Goal: Information Seeking & Learning: Learn about a topic

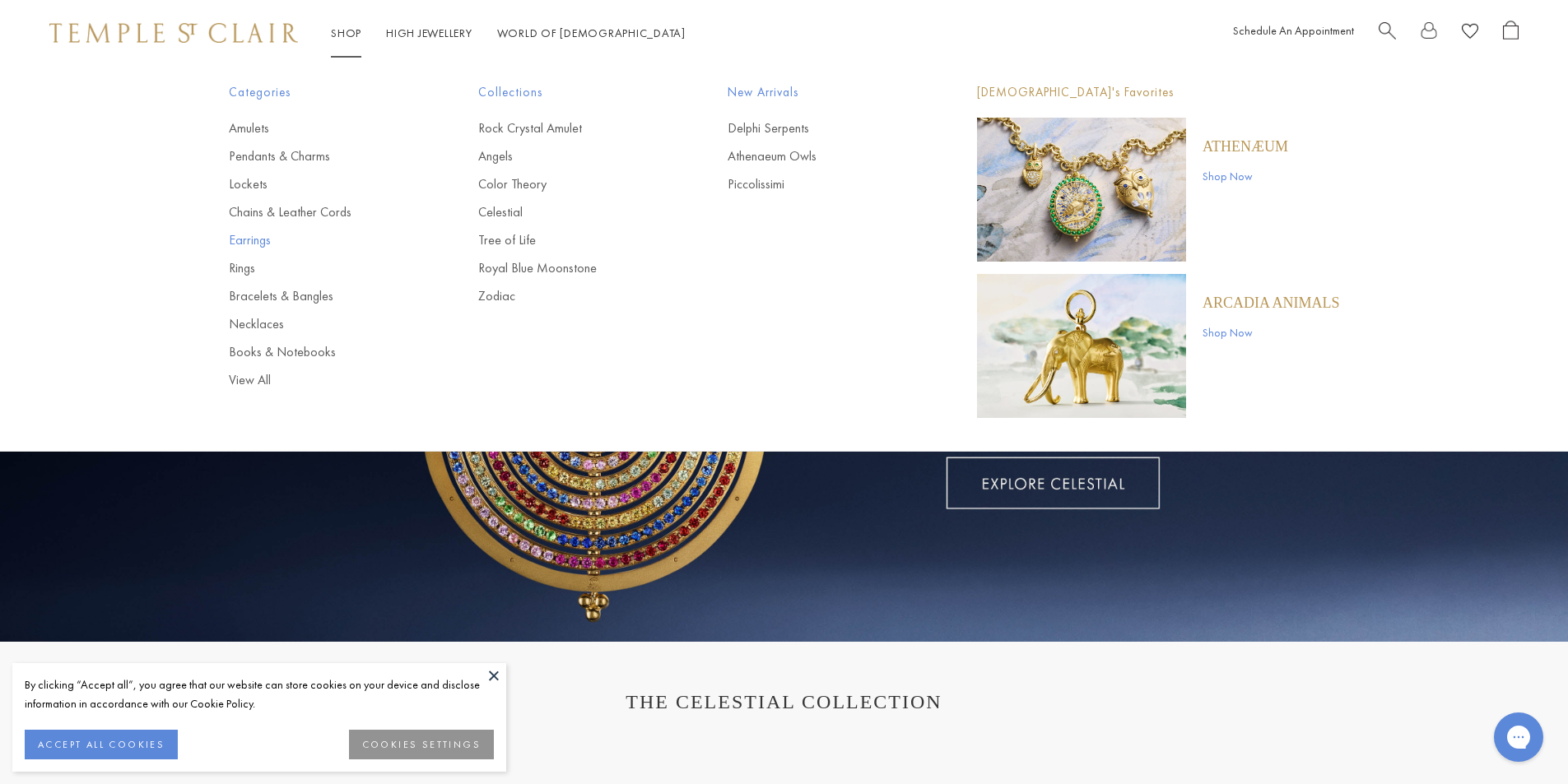
click at [250, 243] on link "Earrings" at bounding box center [321, 240] width 184 height 18
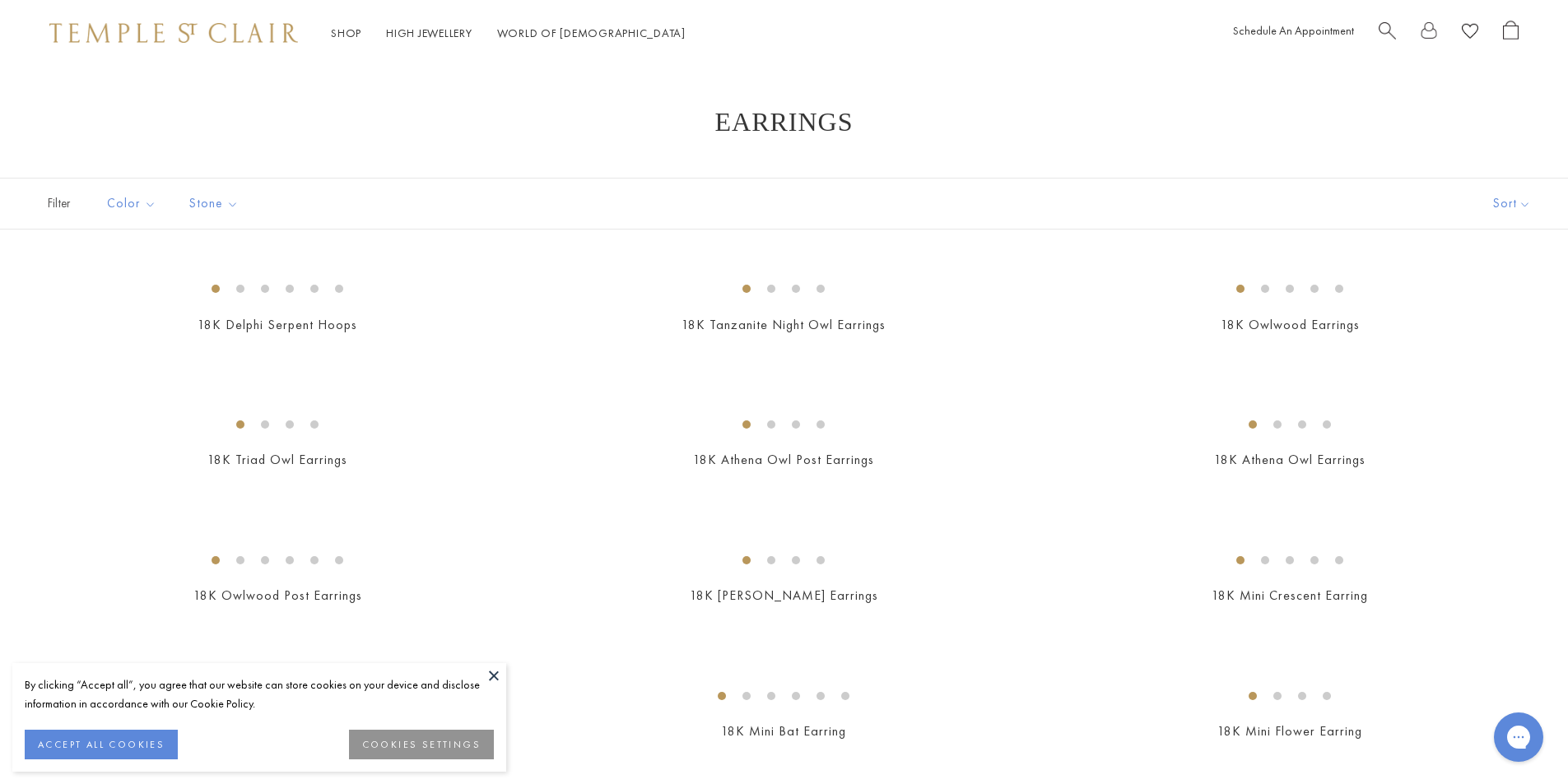
click at [484, 677] on button at bounding box center [493, 675] width 24 height 24
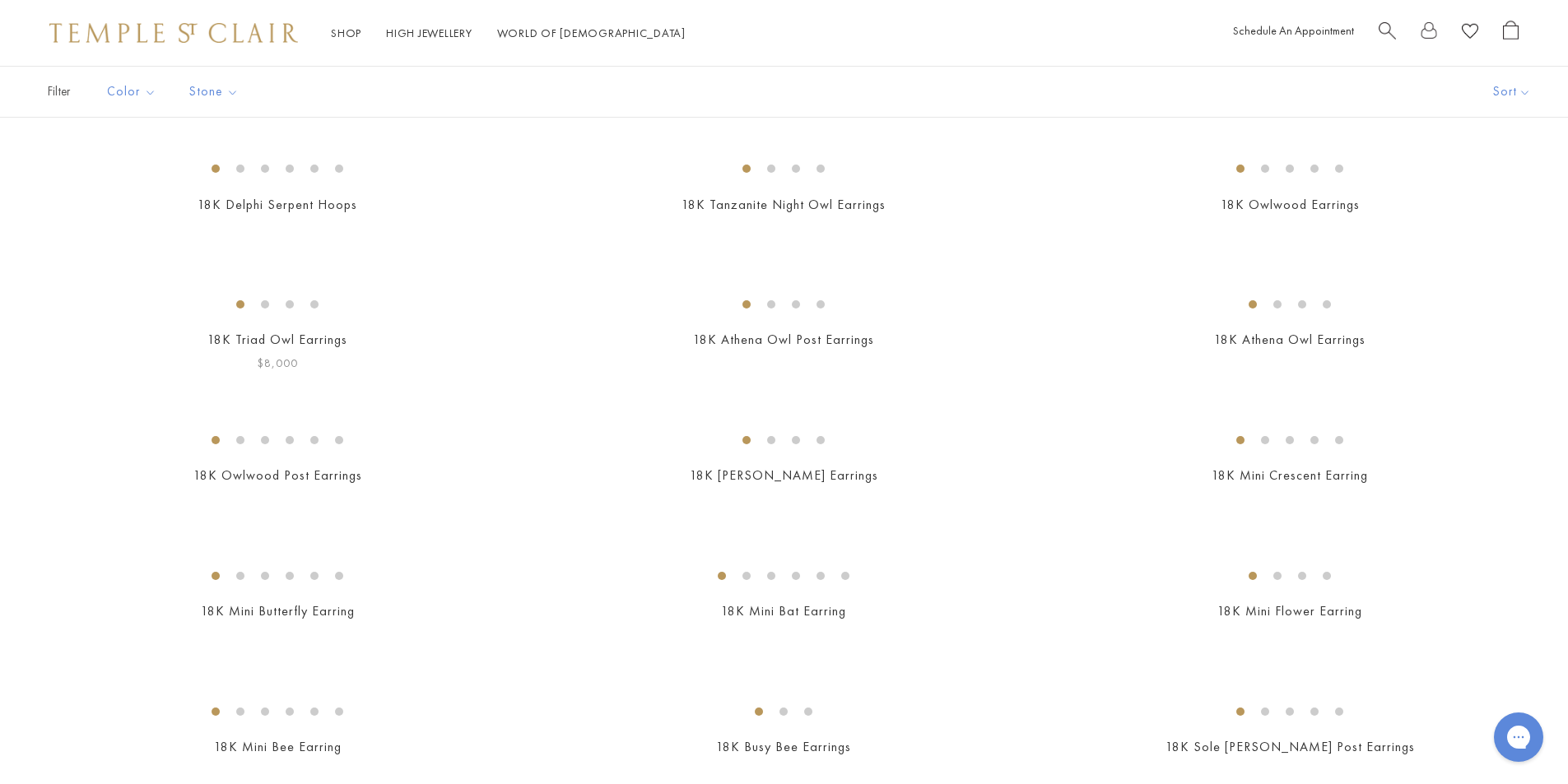
scroll to position [329, 0]
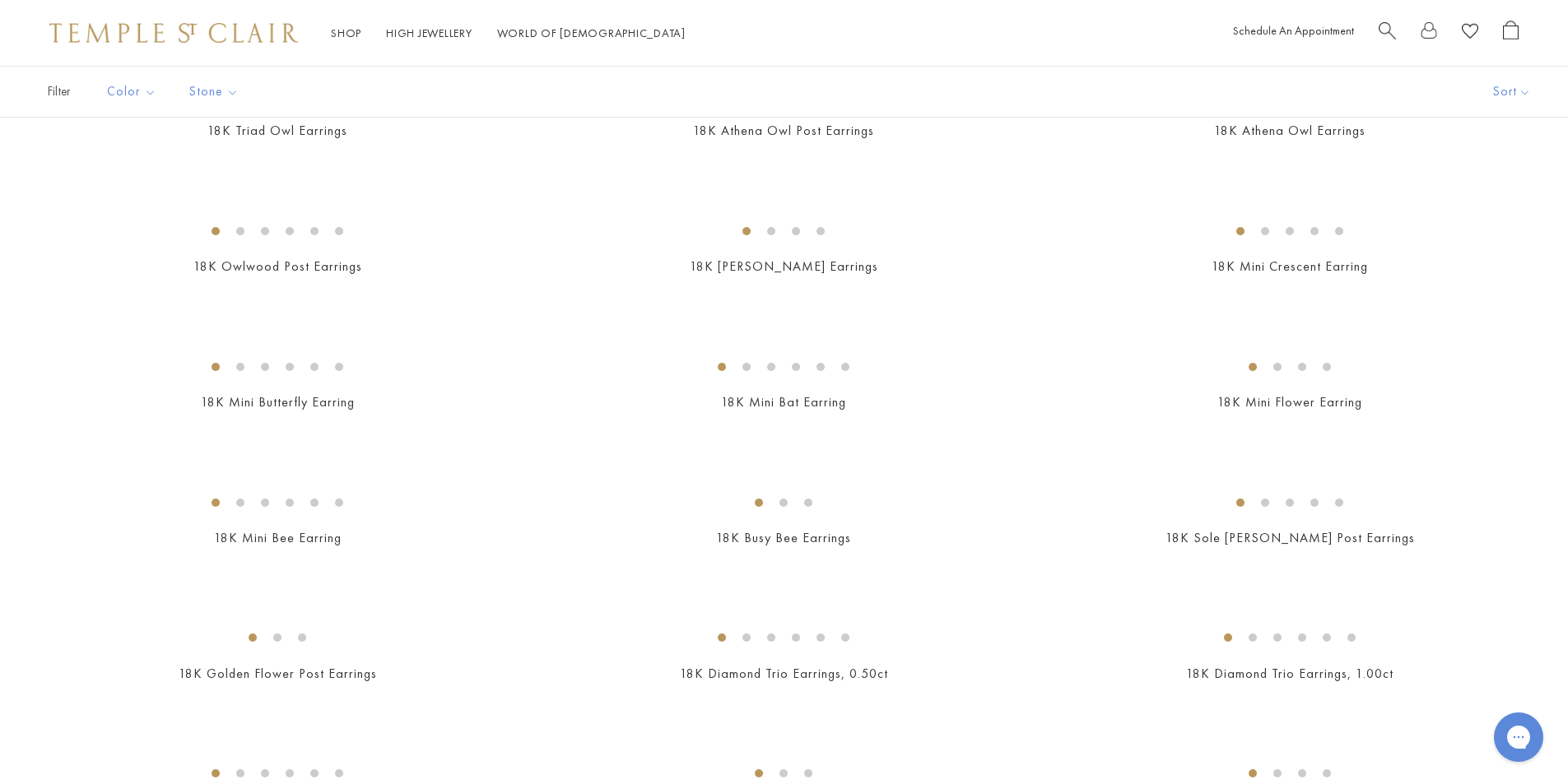
click at [0, 0] on img at bounding box center [0, 0] width 0 height 0
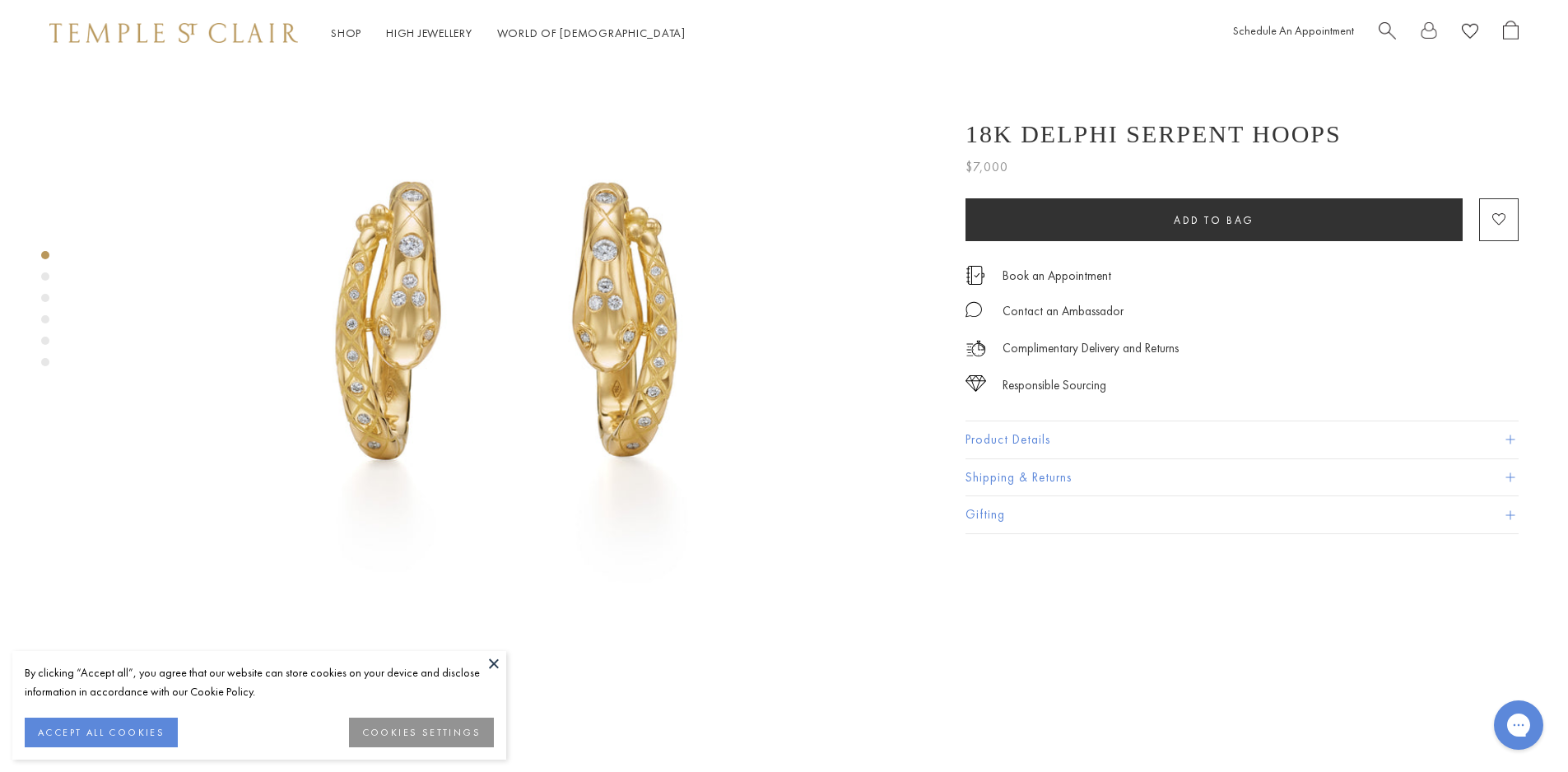
scroll to position [247, 0]
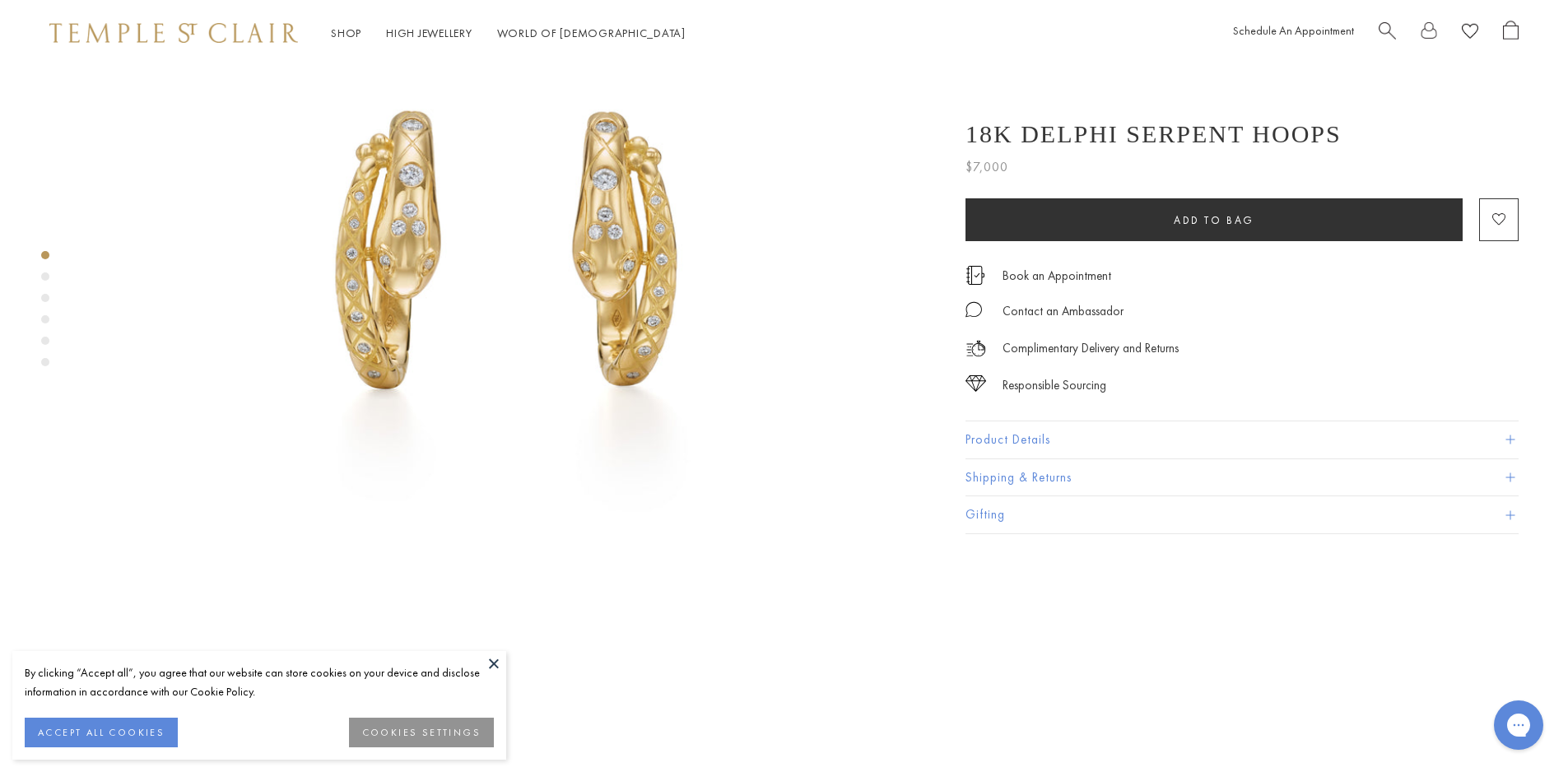
drag, startPoint x: 491, startPoint y: 666, endPoint x: 504, endPoint y: 663, distance: 13.3
click at [491, 666] on button at bounding box center [493, 663] width 24 height 24
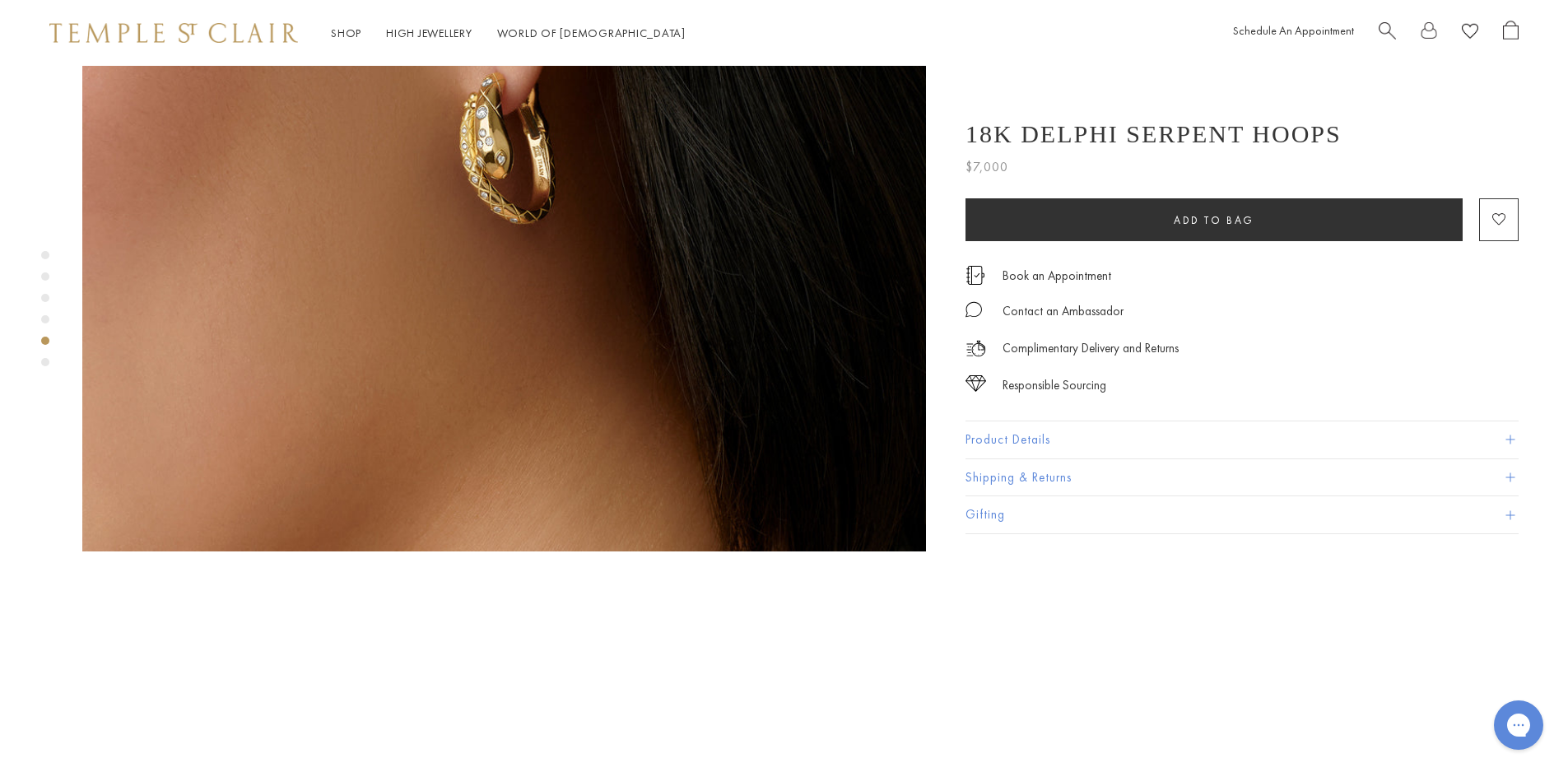
scroll to position [3455, 0]
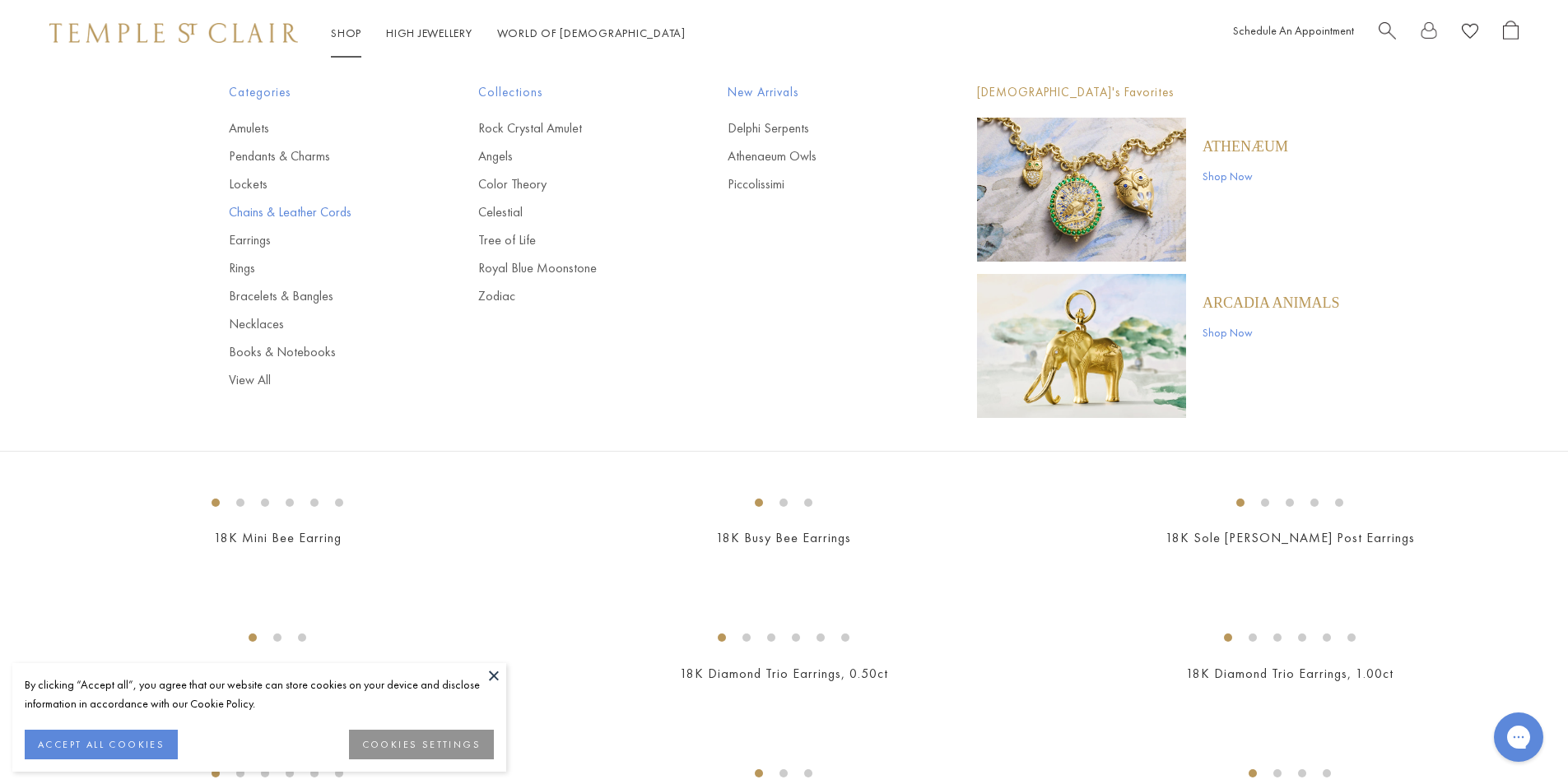
click at [260, 212] on link "Chains & Leather Cords" at bounding box center [321, 212] width 184 height 18
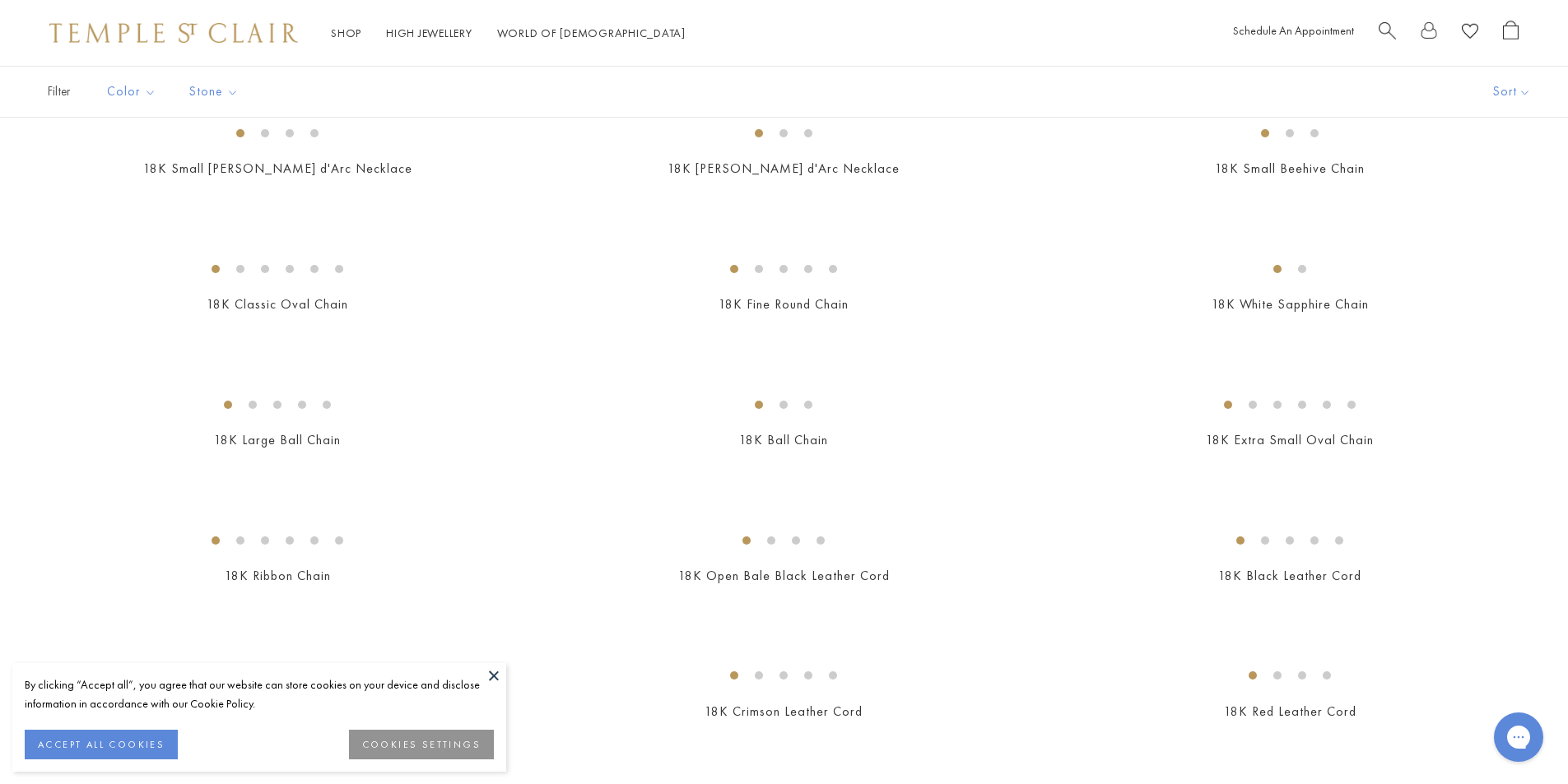
scroll to position [411, 0]
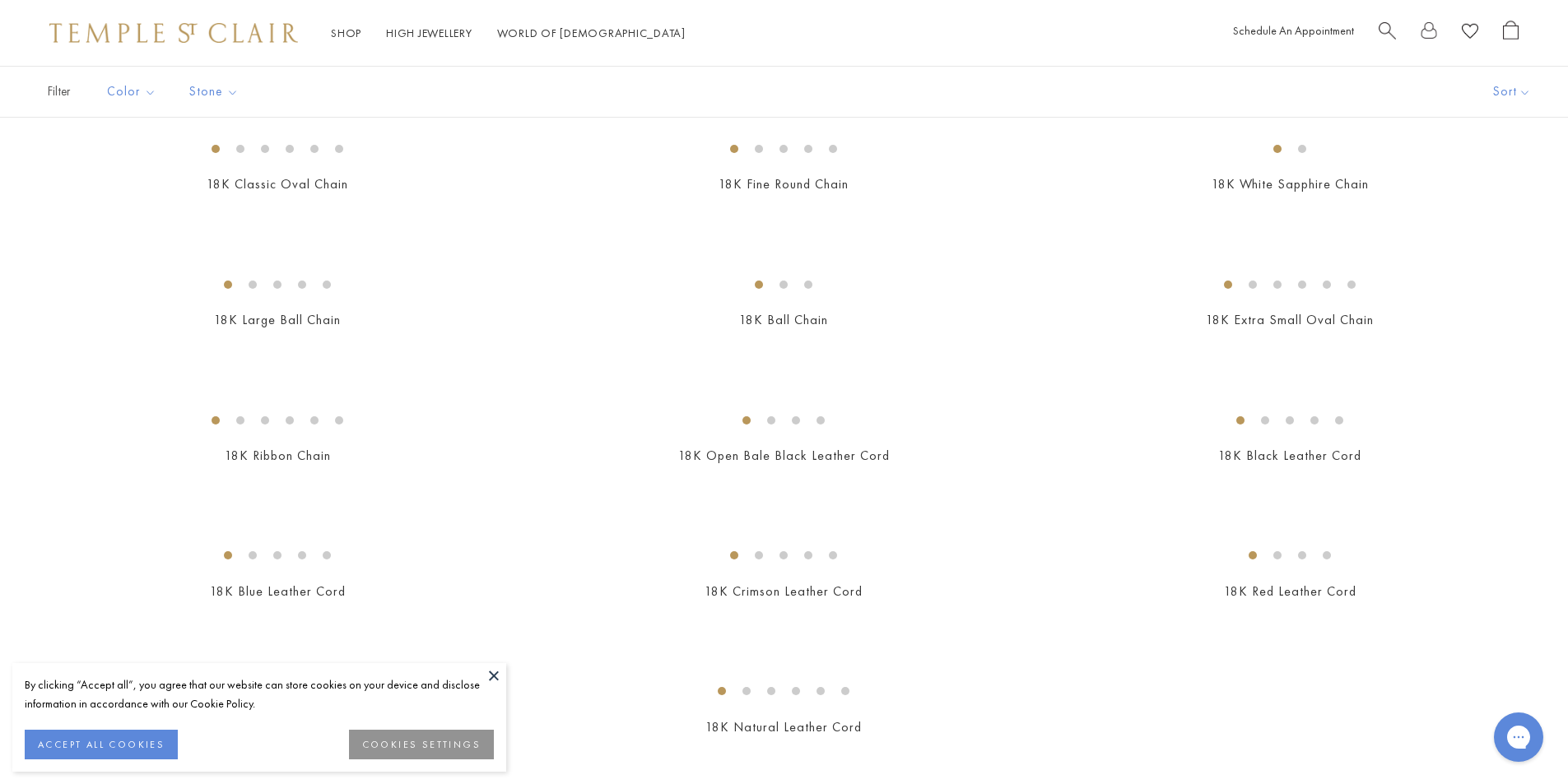
click at [498, 679] on button at bounding box center [493, 675] width 24 height 24
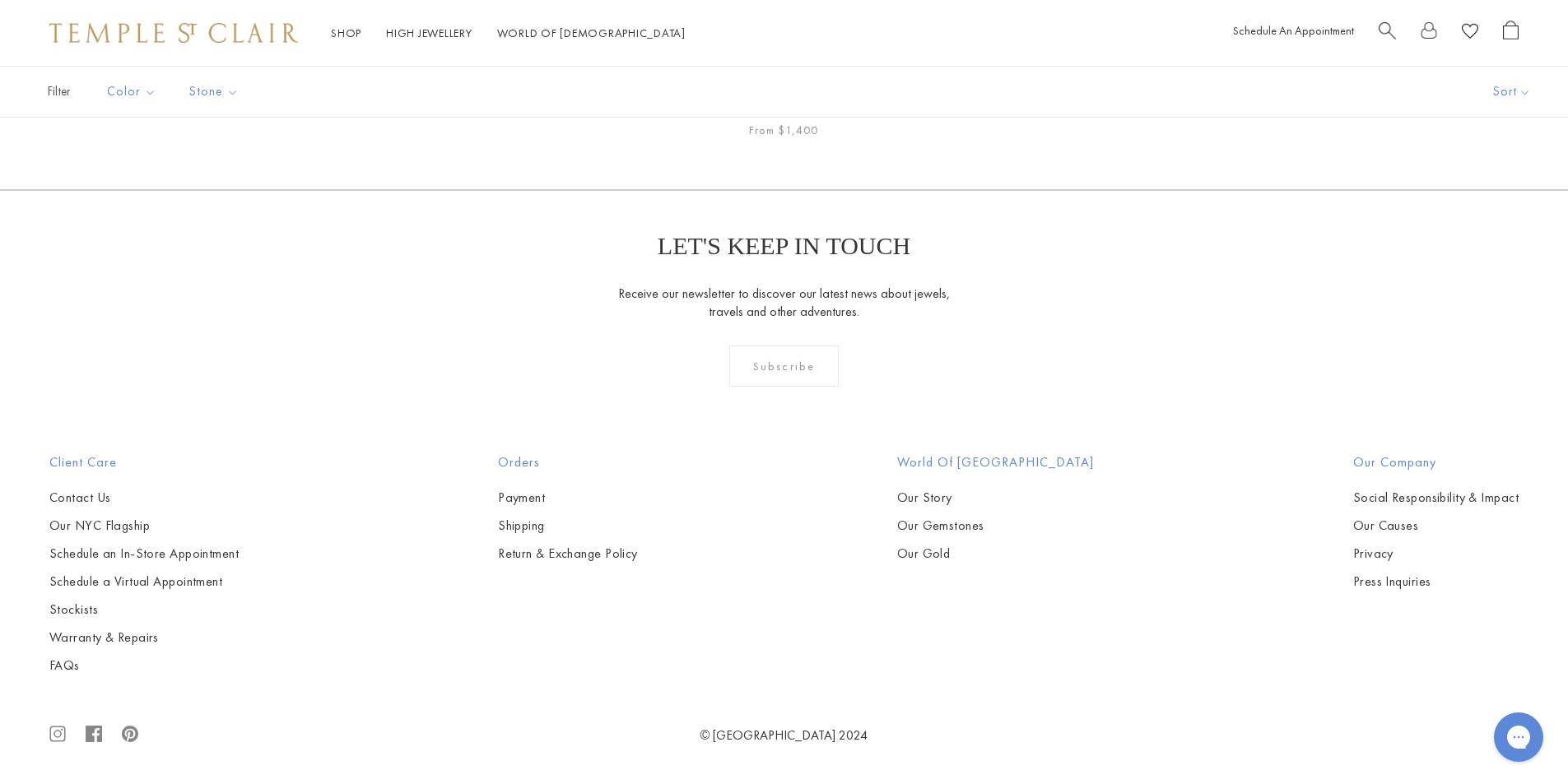
scroll to position [3455, 0]
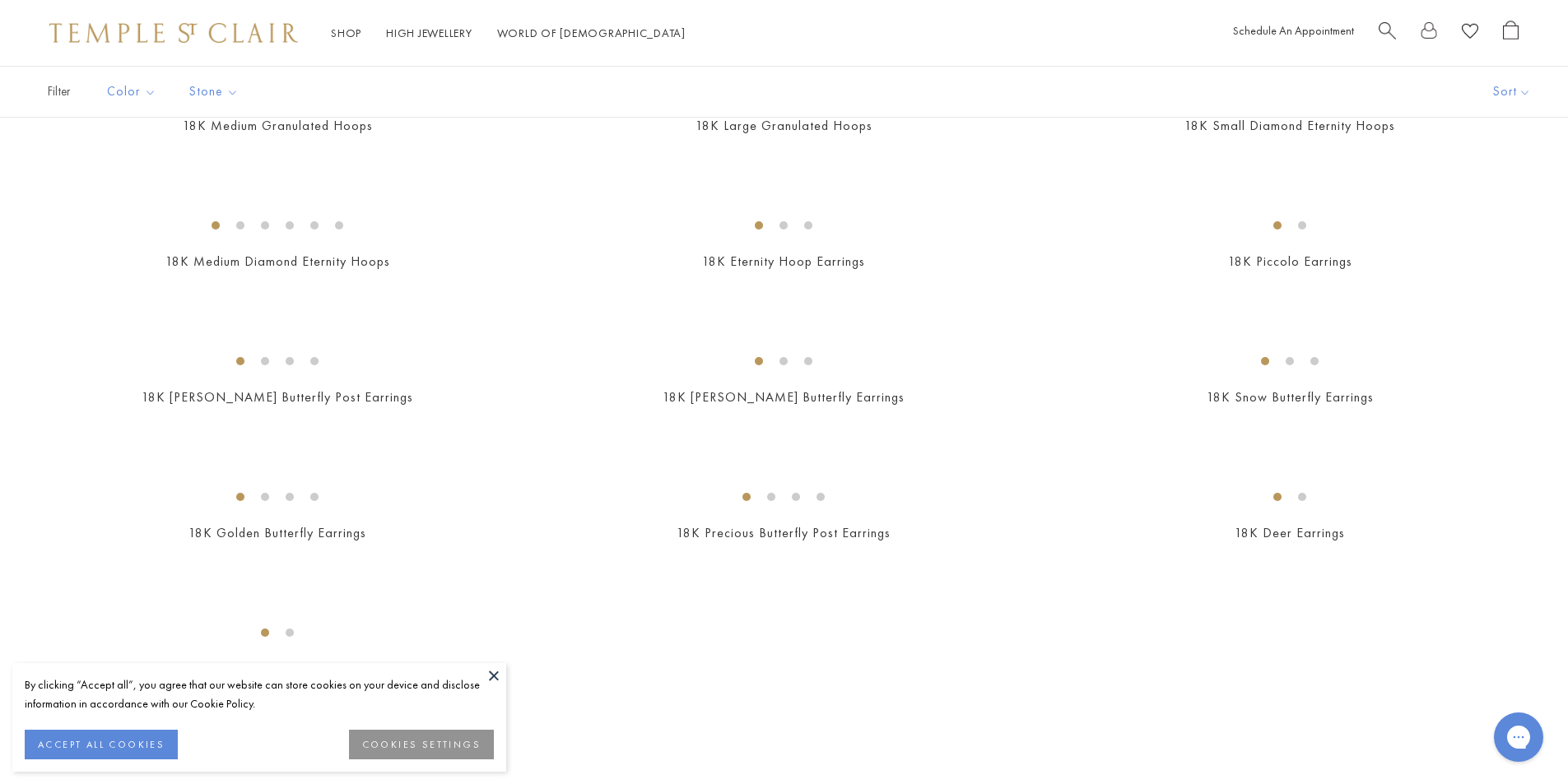
scroll to position [1810, 0]
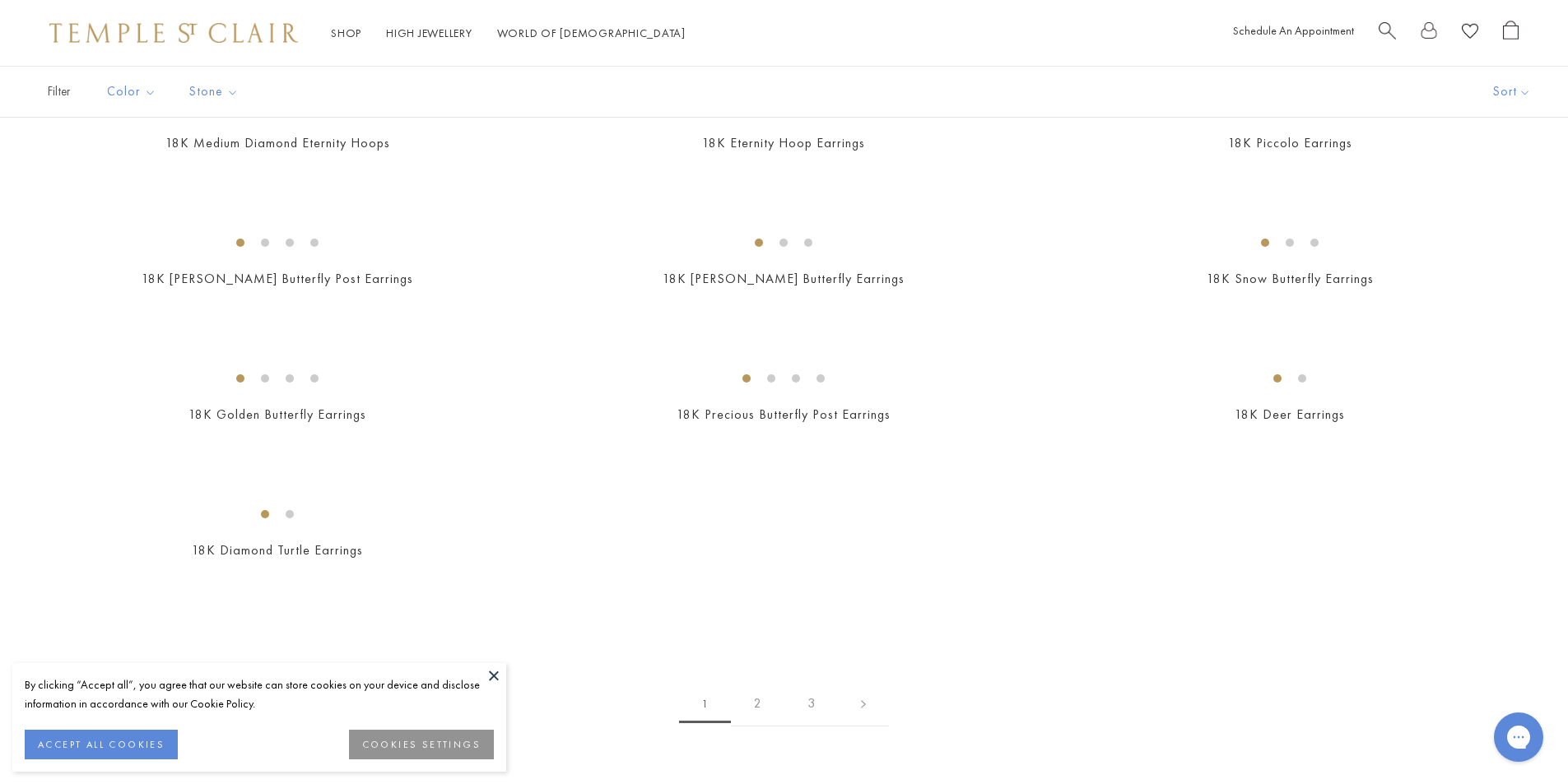
click at [491, 675] on button at bounding box center [493, 675] width 24 height 24
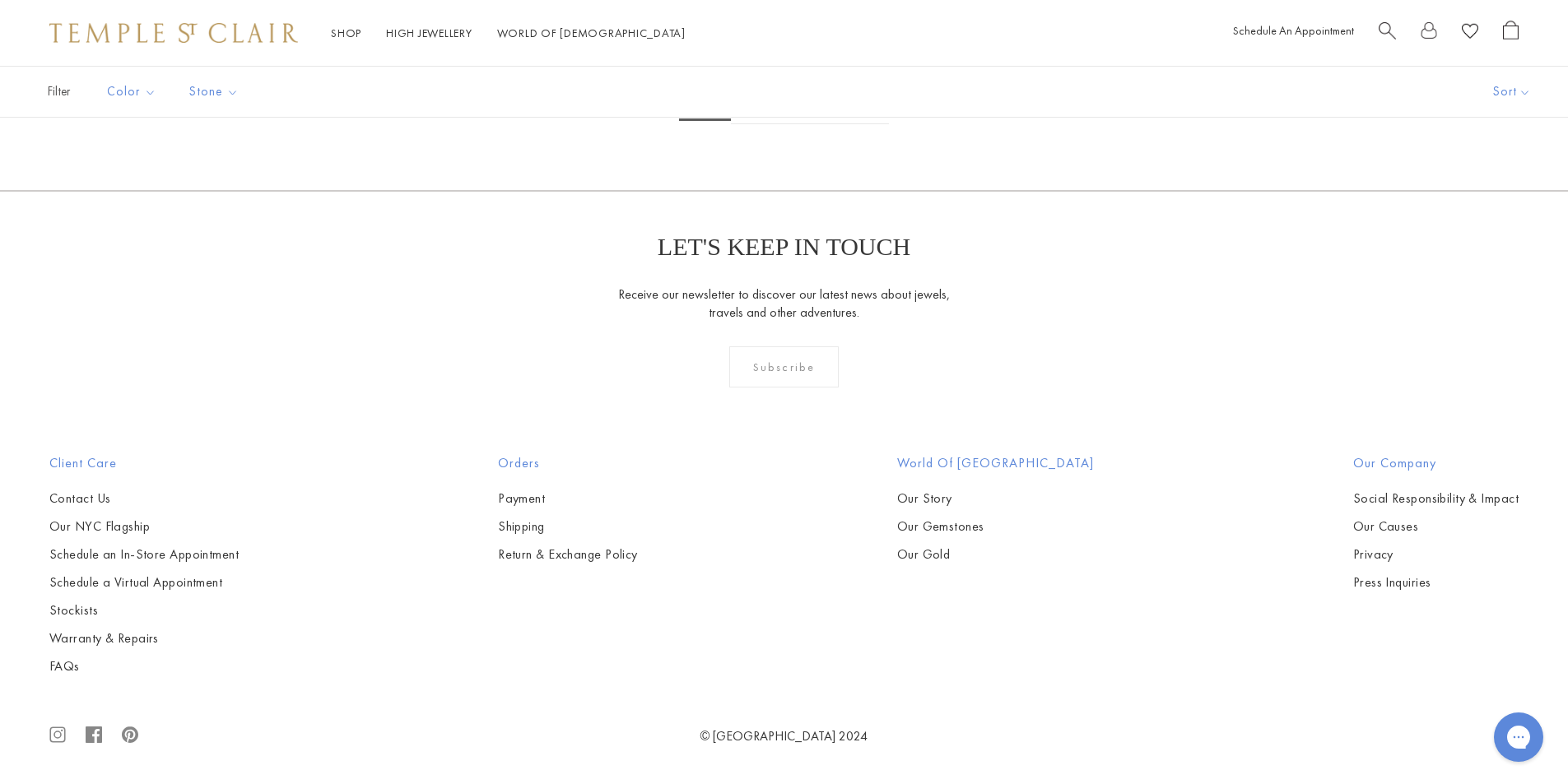
scroll to position [9130, 0]
click at [774, 124] on link "2" at bounding box center [758, 101] width 54 height 45
click at [764, 124] on link "2" at bounding box center [758, 101] width 54 height 45
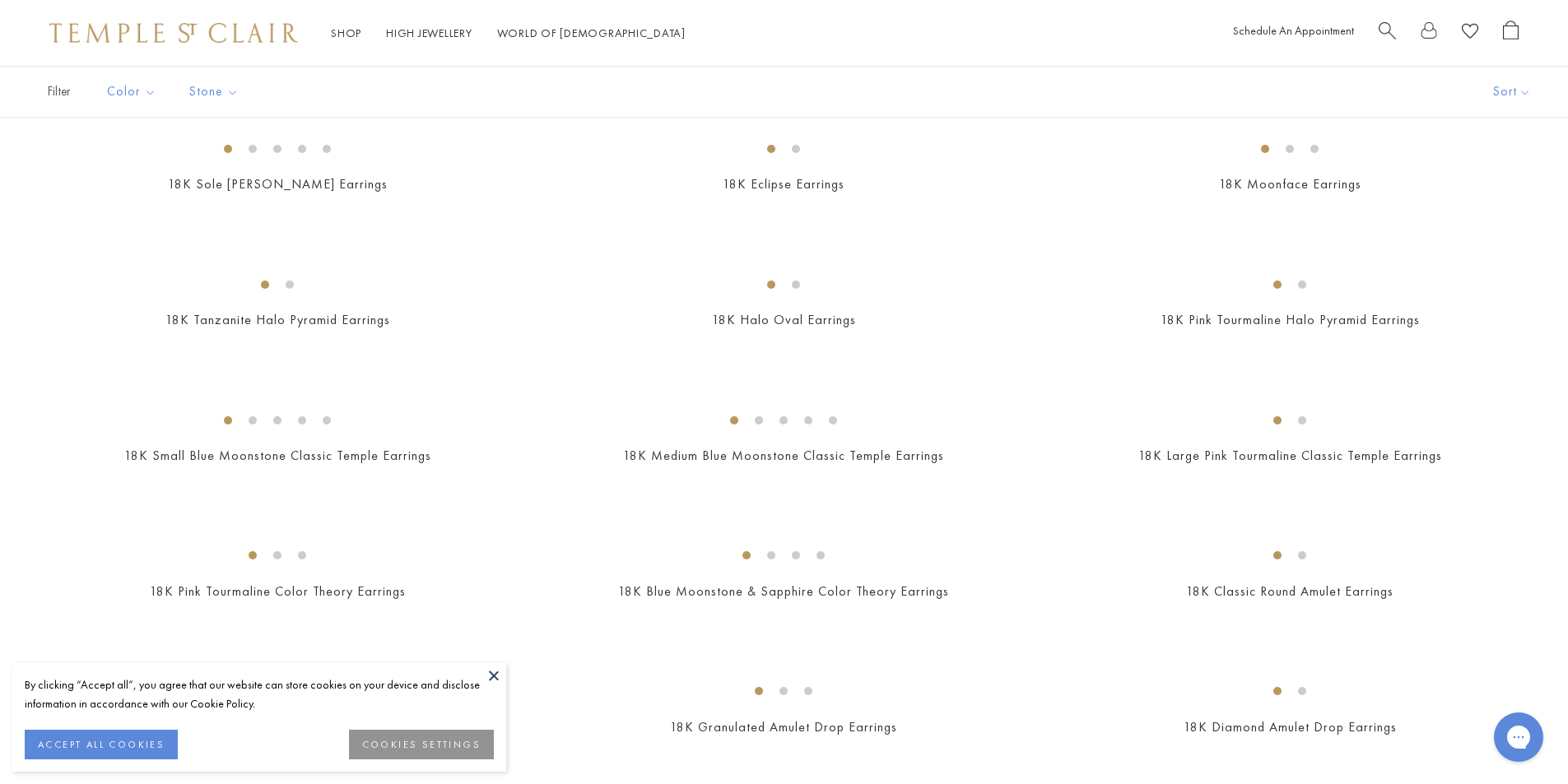
click at [492, 680] on button at bounding box center [493, 675] width 24 height 24
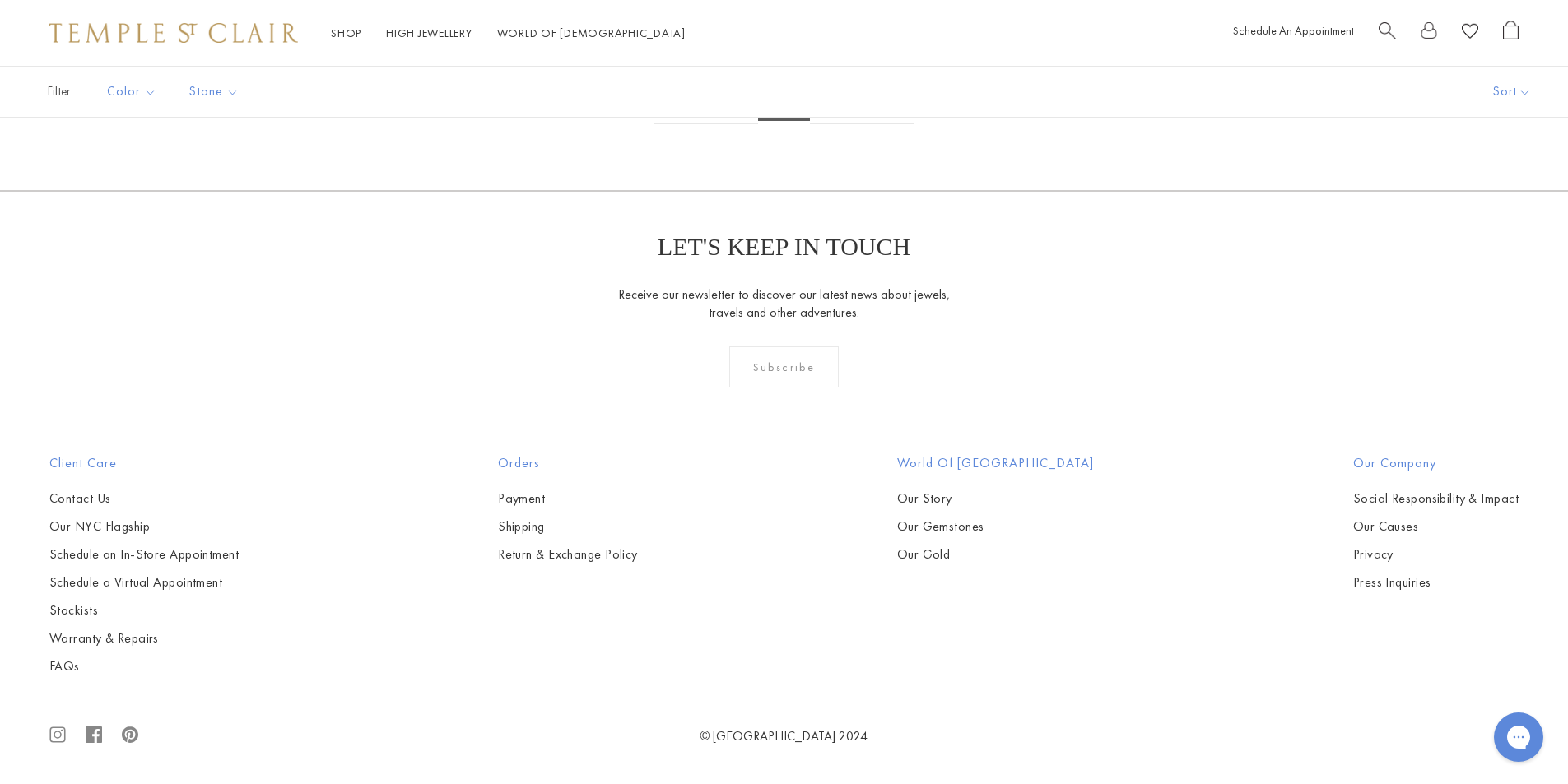
scroll to position [7535, 0]
click at [829, 124] on link "3" at bounding box center [836, 101] width 54 height 45
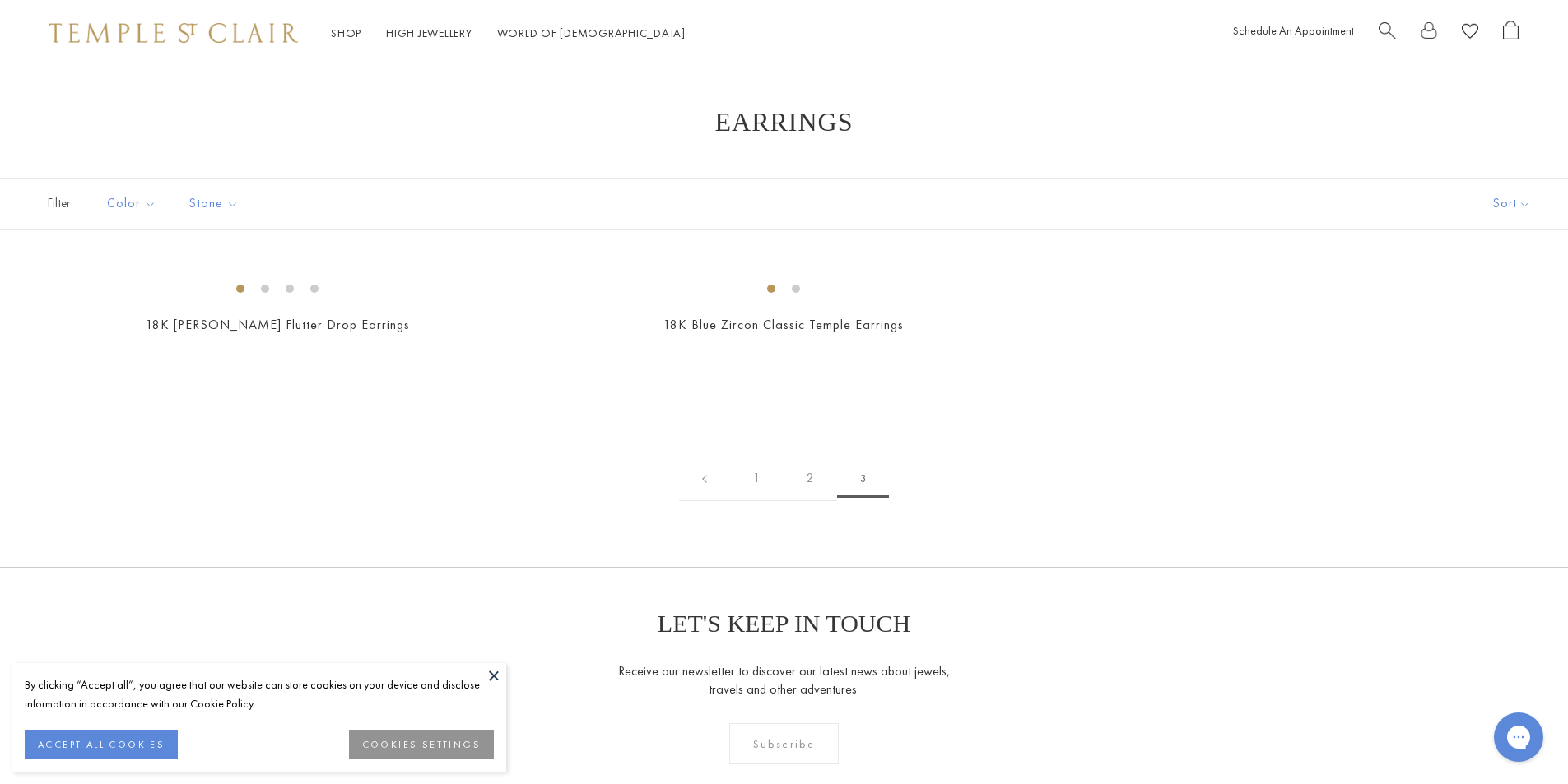
click at [495, 679] on button at bounding box center [493, 675] width 24 height 24
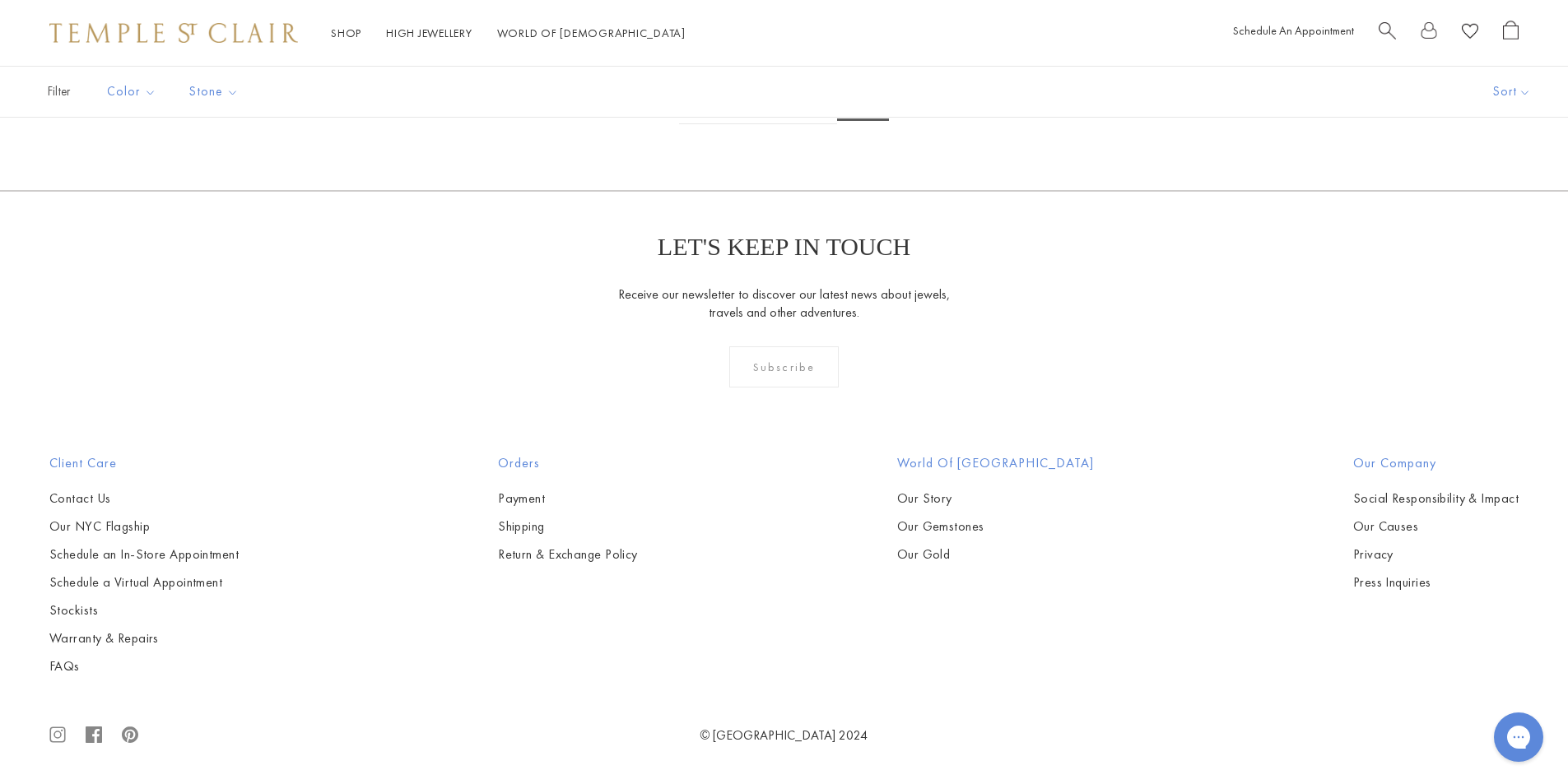
scroll to position [494, 0]
